Goal: Information Seeking & Learning: Learn about a topic

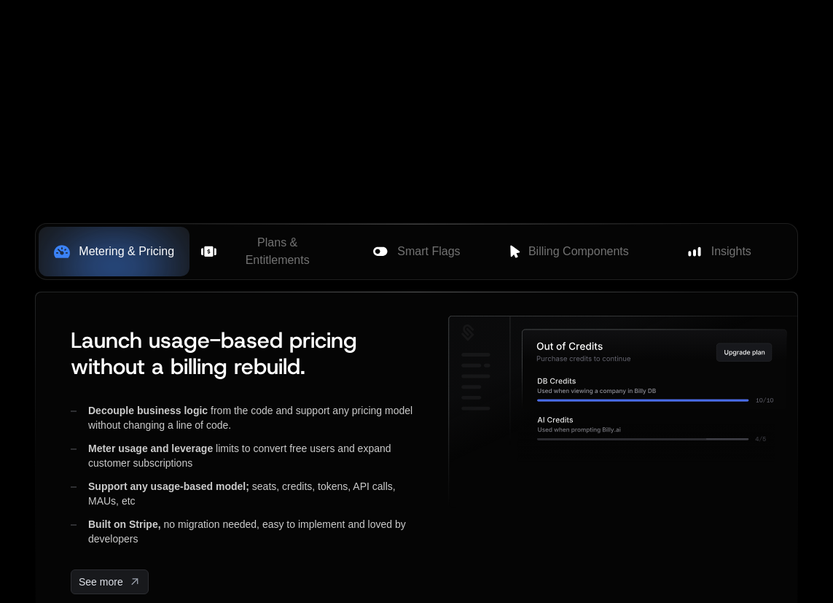
scroll to position [497, 0]
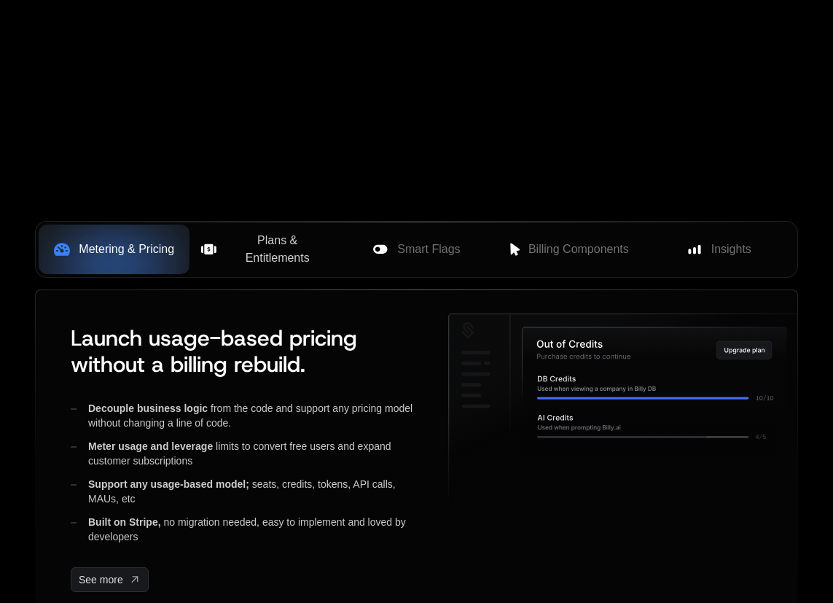
click at [222, 273] on button "Plans & Entitlements" at bounding box center [265, 249] width 151 height 50
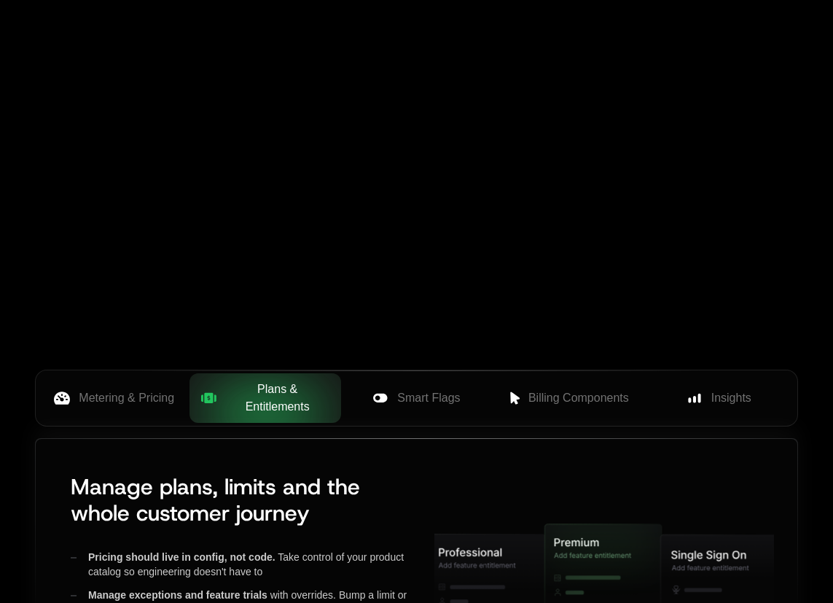
scroll to position [356, 0]
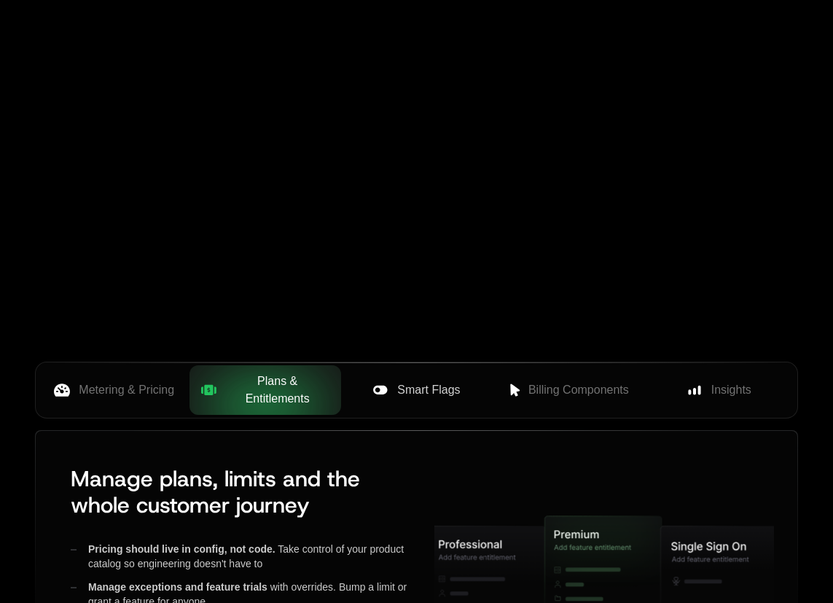
click at [431, 390] on span "Smart Flags" at bounding box center [428, 389] width 63 height 17
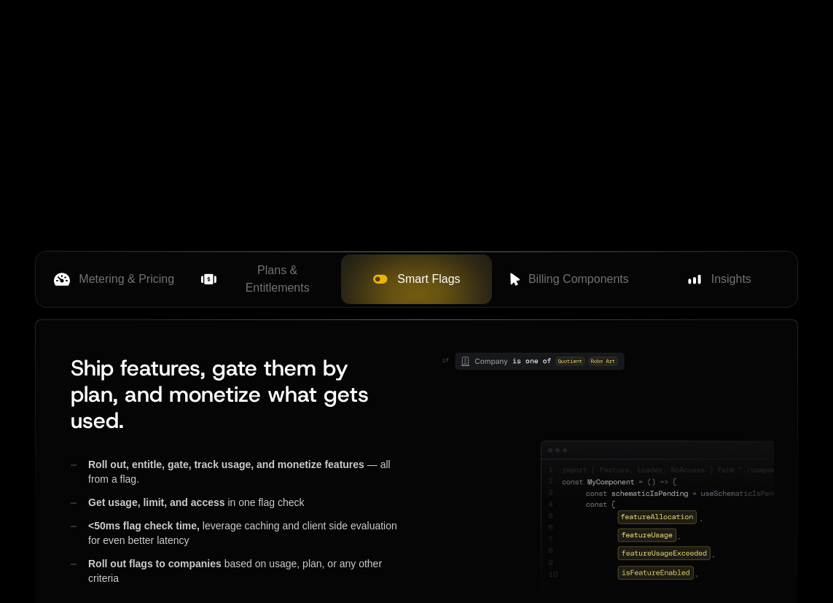
scroll to position [568, 0]
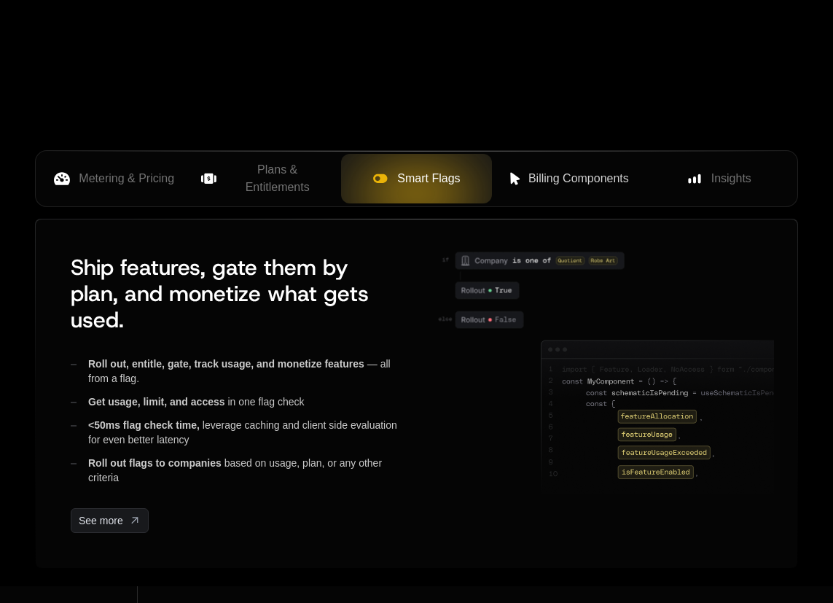
click at [541, 185] on span "Billing Components" at bounding box center [578, 178] width 101 height 17
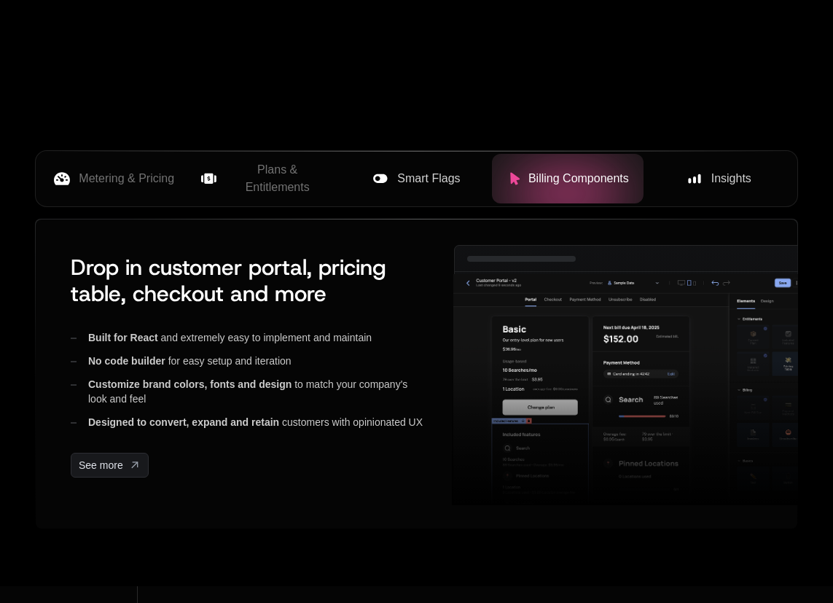
click at [707, 189] on button "Insights" at bounding box center [719, 179] width 151 height 50
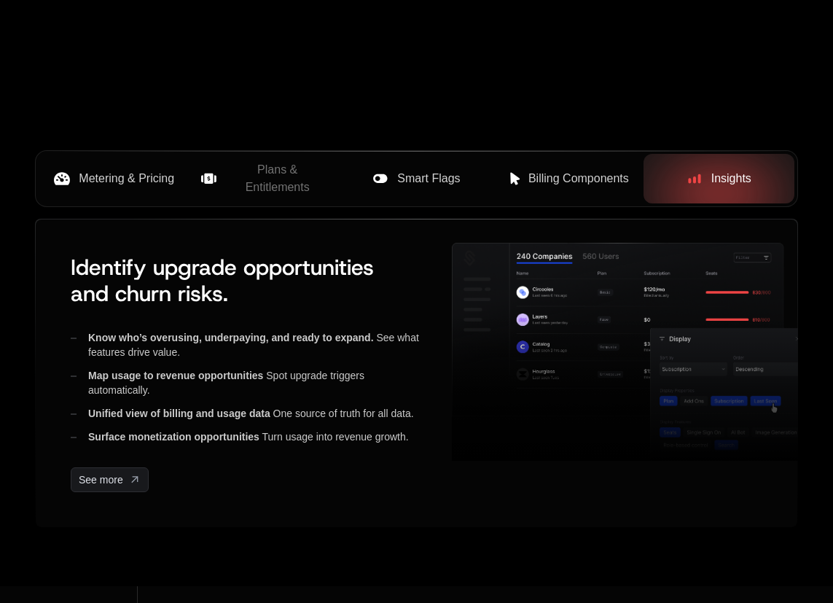
click at [117, 195] on button "Metering & Pricing" at bounding box center [114, 179] width 151 height 50
